Goal: Information Seeking & Learning: Learn about a topic

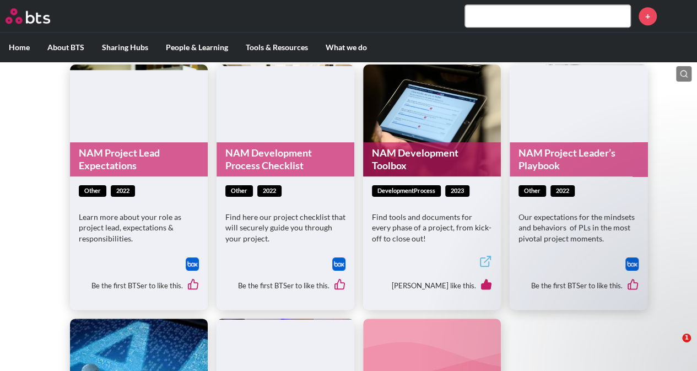
scroll to position [318, 0]
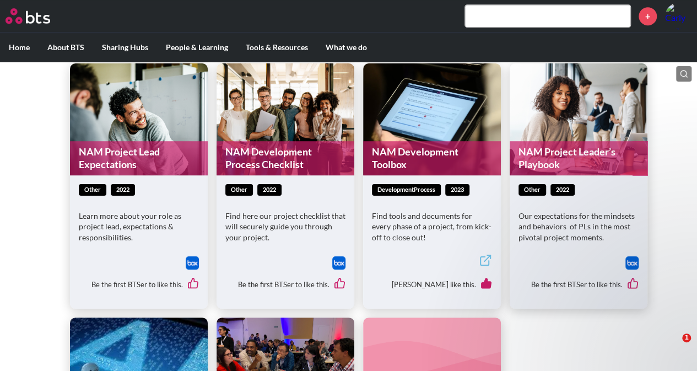
click at [682, 115] on div "NAM Project Lead Expectations other 2022 Learn more about your role as project …" at bounding box center [348, 308] width 697 height 569
click at [405, 149] on link "NAM Development Toolbox" at bounding box center [432, 158] width 138 height 35
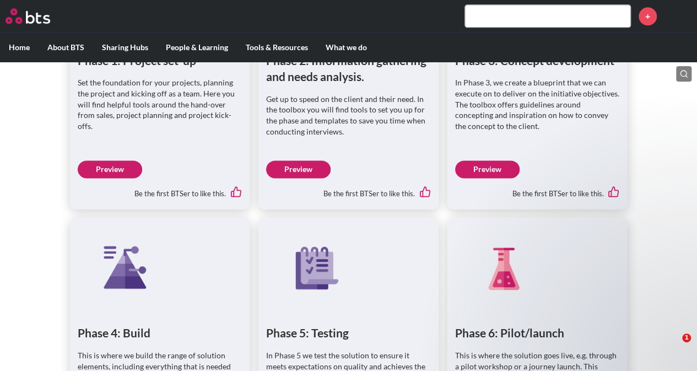
scroll to position [706, 0]
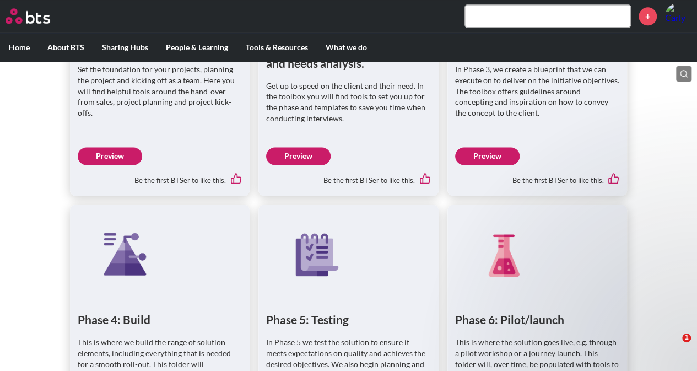
click at [474, 160] on link "Preview" at bounding box center [487, 156] width 64 height 18
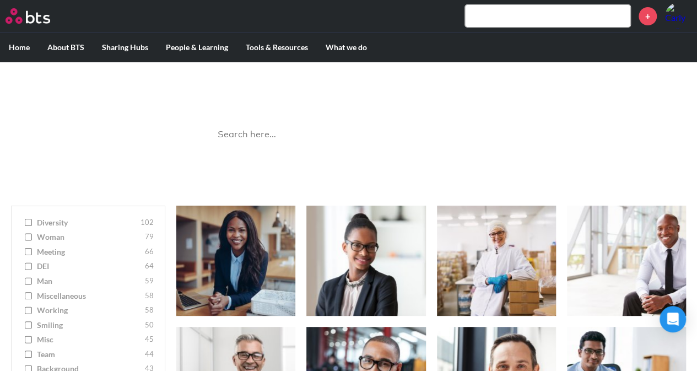
click at [267, 131] on input "search" at bounding box center [349, 134] width 276 height 29
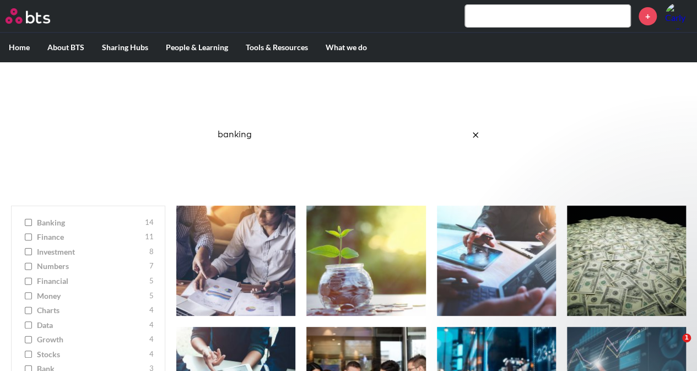
click at [233, 131] on input "banking" at bounding box center [349, 134] width 276 height 29
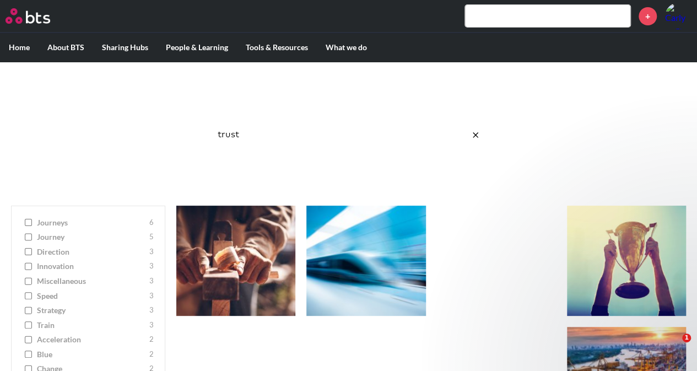
click button "submit" at bounding box center [0, 0] width 0 height 0
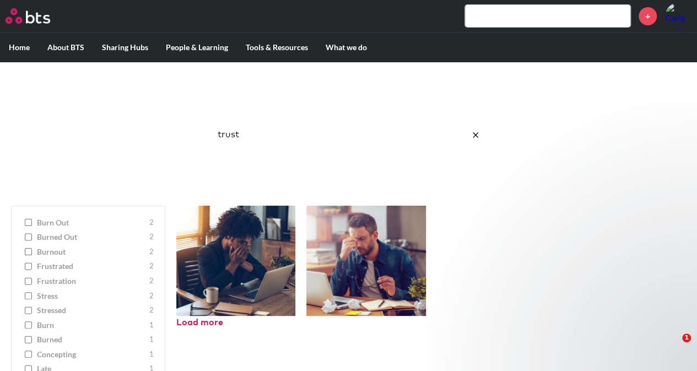
click at [233, 131] on input "trust" at bounding box center [349, 134] width 276 height 29
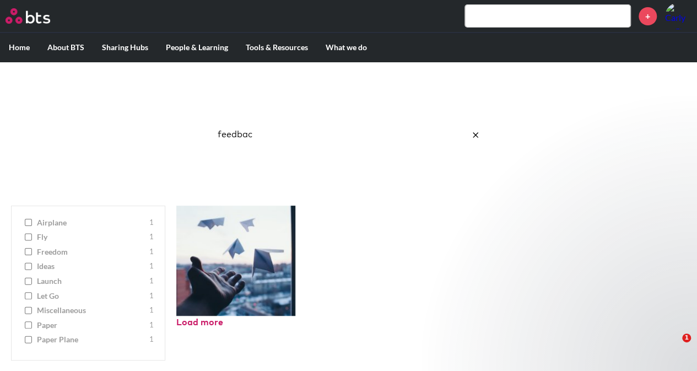
type input "feedback"
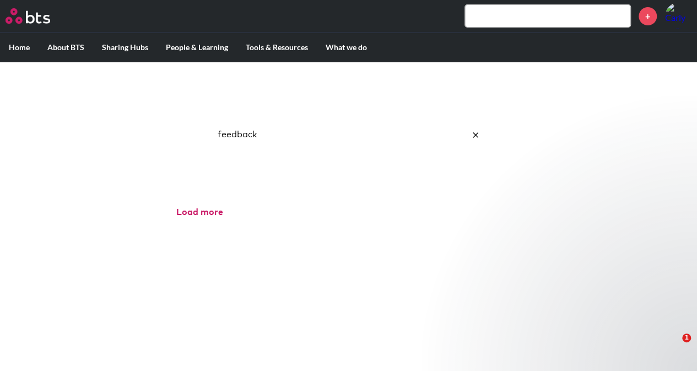
click at [230, 133] on input "feedback" at bounding box center [349, 134] width 276 height 29
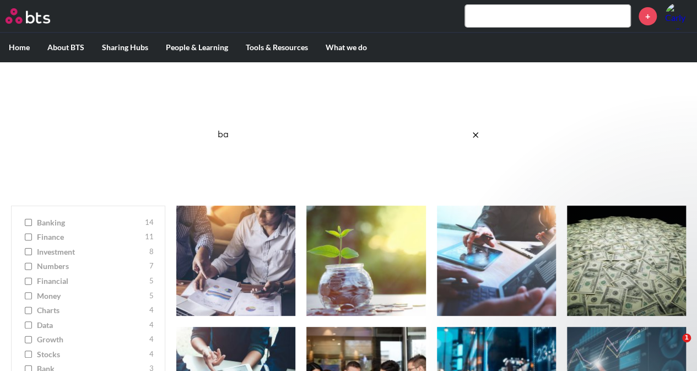
type input "b"
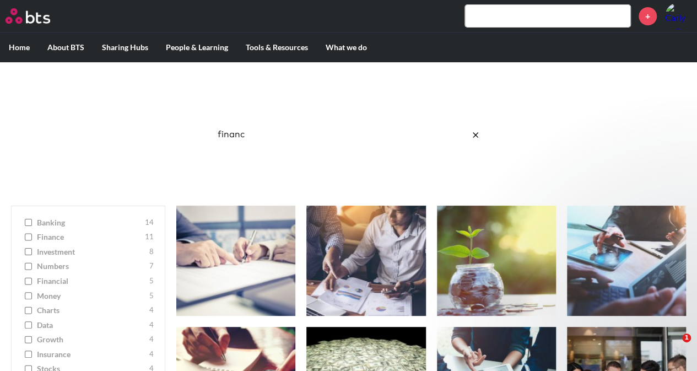
type input "finance"
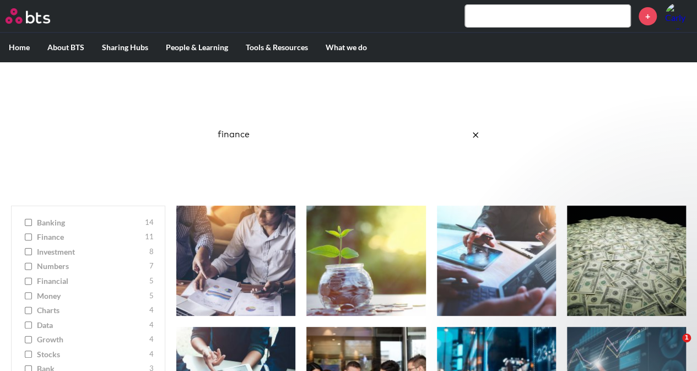
click at [232, 139] on input "finance" at bounding box center [349, 134] width 276 height 29
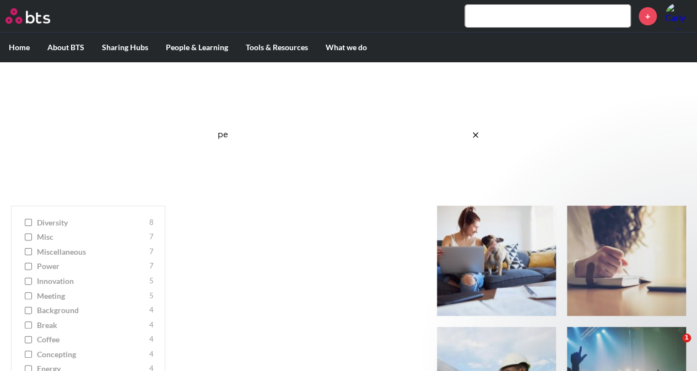
type input "p"
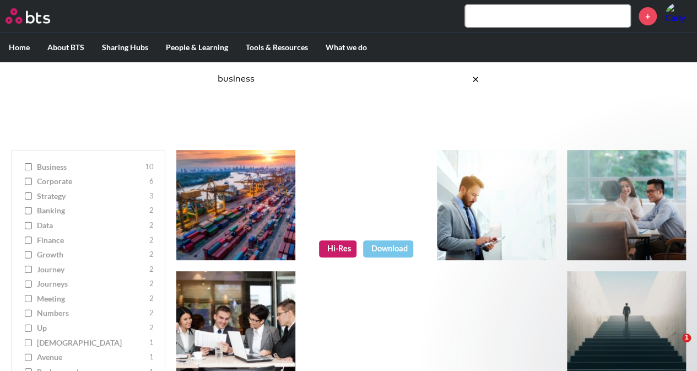
scroll to position [85, 0]
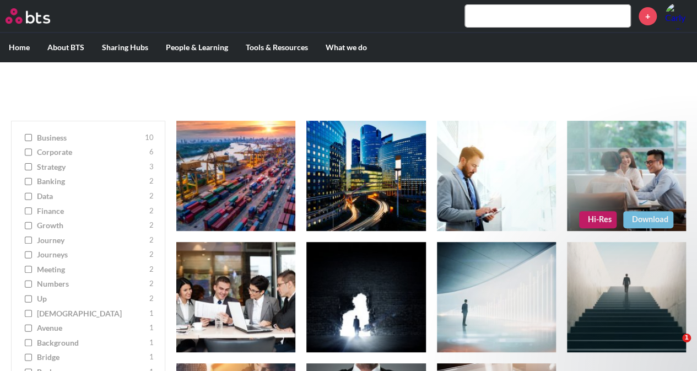
type input "business"
click at [643, 178] on figure at bounding box center [626, 176] width 119 height 110
click at [603, 216] on link "Hi-Res" at bounding box center [597, 219] width 37 height 17
